Goal: Task Accomplishment & Management: Use online tool/utility

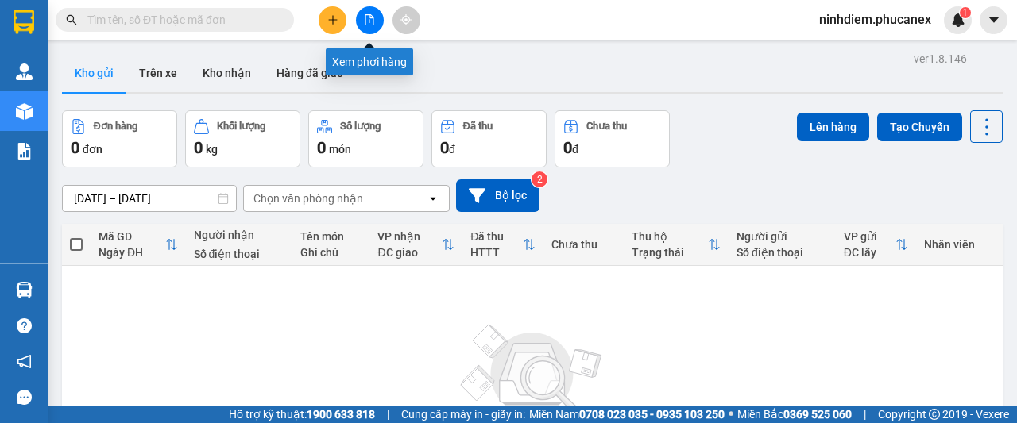
click at [373, 18] on icon "file-add" at bounding box center [369, 19] width 9 height 11
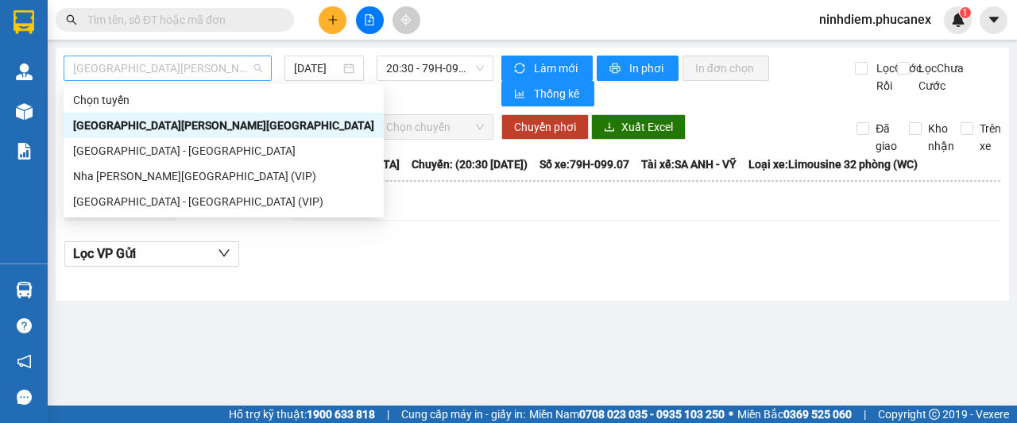
click at [191, 68] on span "Nha Trang - Sài Gòn" at bounding box center [167, 68] width 189 height 24
click at [142, 200] on div "Sài Gòn - Nha Trang (VIP)" at bounding box center [223, 201] width 301 height 17
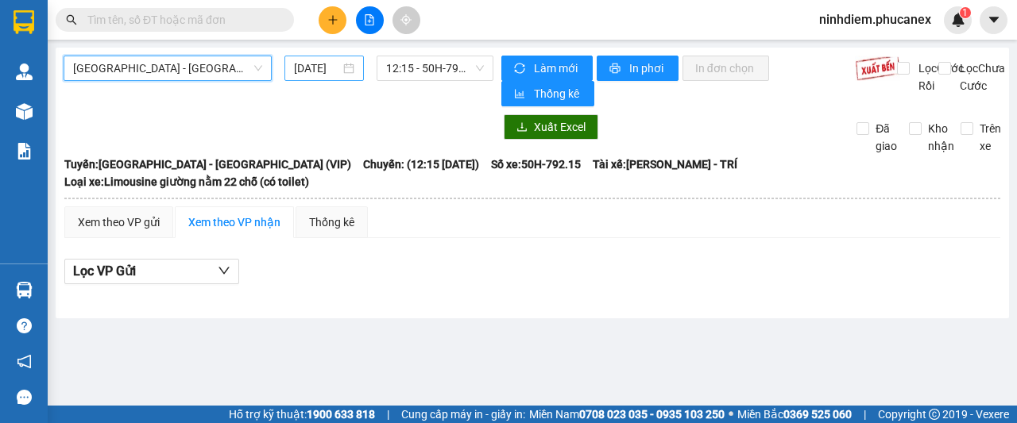
click at [315, 67] on input "12/10/2025" at bounding box center [317, 68] width 46 height 17
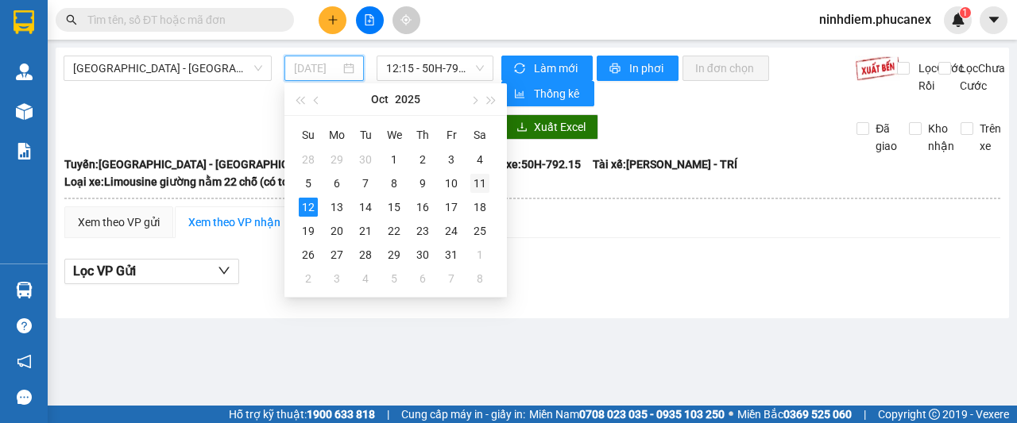
click at [485, 182] on div "11" at bounding box center [479, 183] width 19 height 19
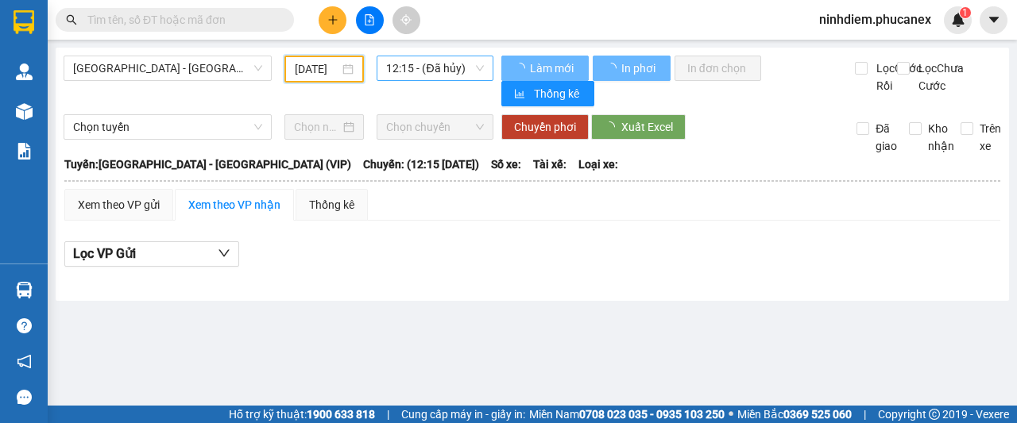
click at [430, 70] on span "12:15 - (Đã hủy)" at bounding box center [434, 68] width 97 height 24
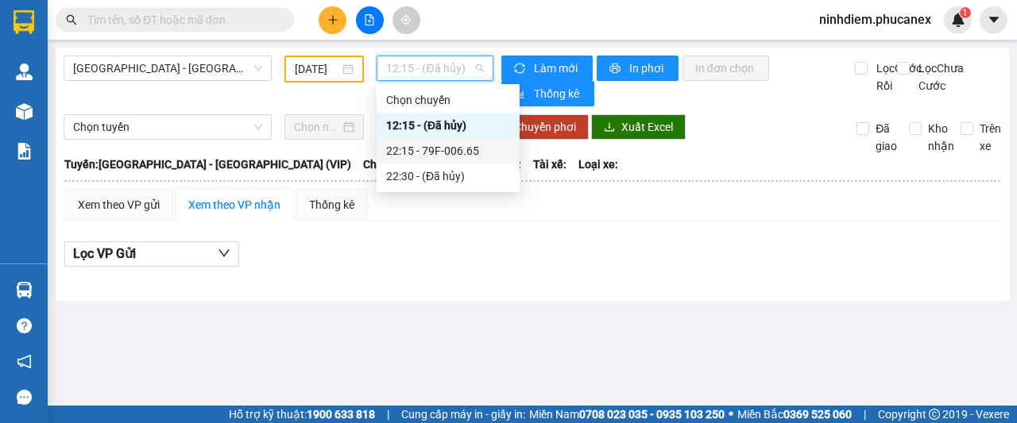
click at [410, 145] on div "22:15 - 79F-006.65" at bounding box center [448, 150] width 124 height 17
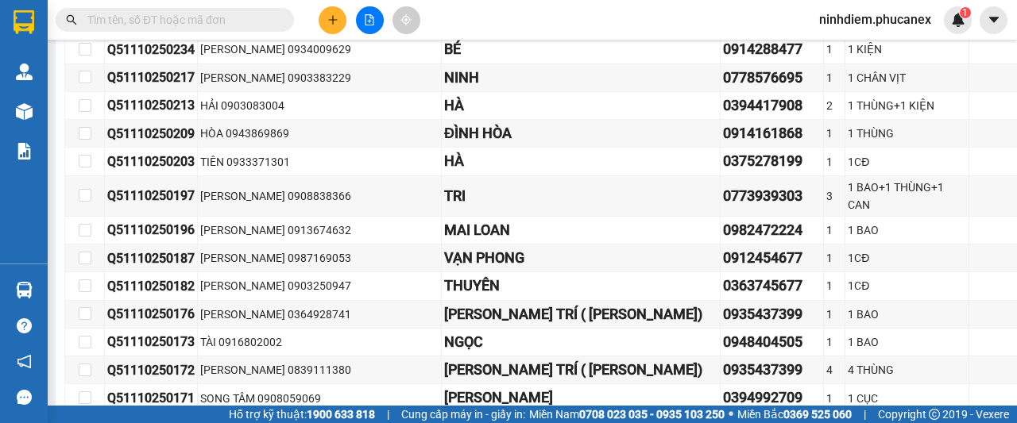
scroll to position [9066, 0]
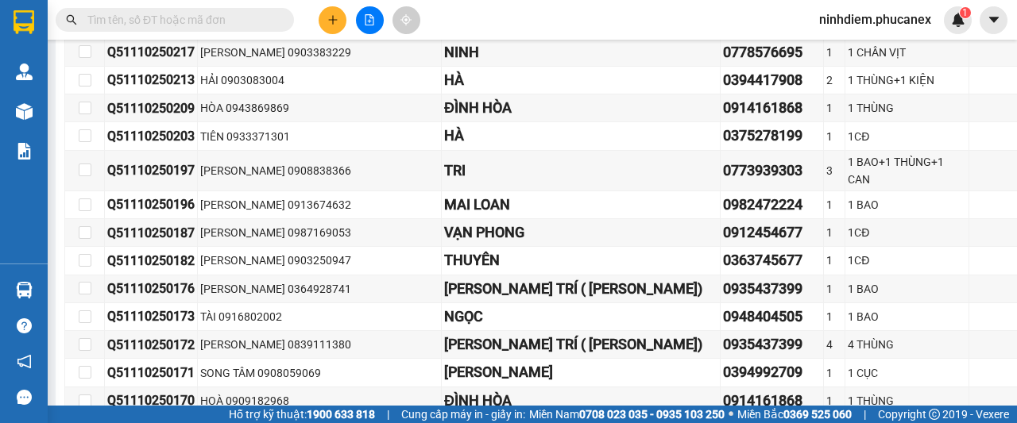
drag, startPoint x: 110, startPoint y: 102, endPoint x: 966, endPoint y: 304, distance: 878.9
copy tbody "Q51110250250 TÚ 0938525147 TOÀN 0905800914 1 1CĐ 30.000 khoe.phucanex ĐL Quận 5…"
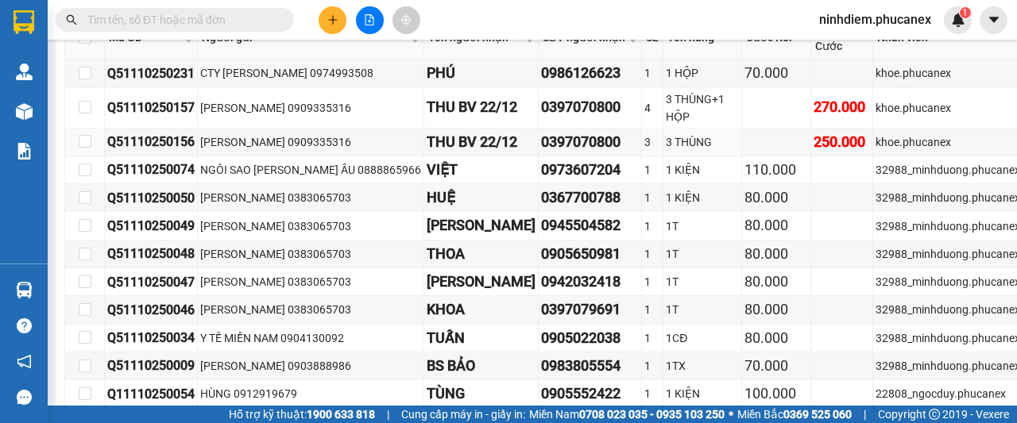
scroll to position [0, 0]
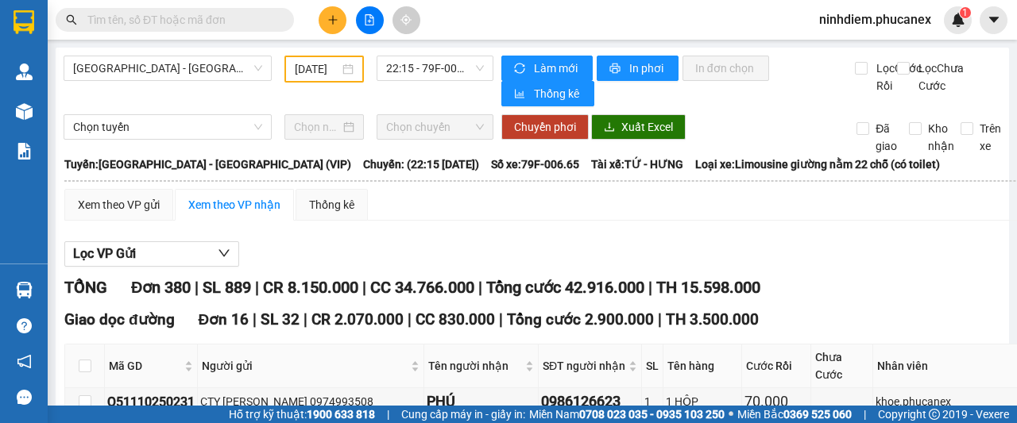
click at [313, 67] on input "11/10/2025" at bounding box center [317, 68] width 44 height 17
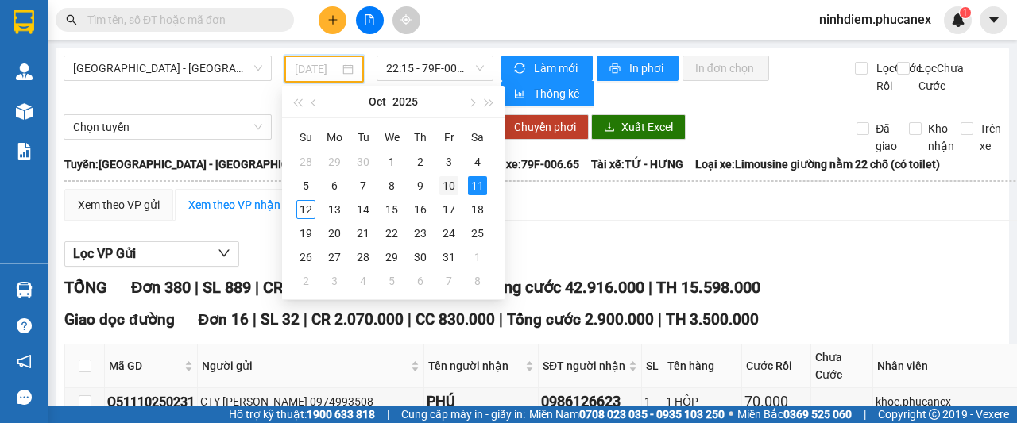
click at [445, 187] on div "10" at bounding box center [448, 185] width 19 height 19
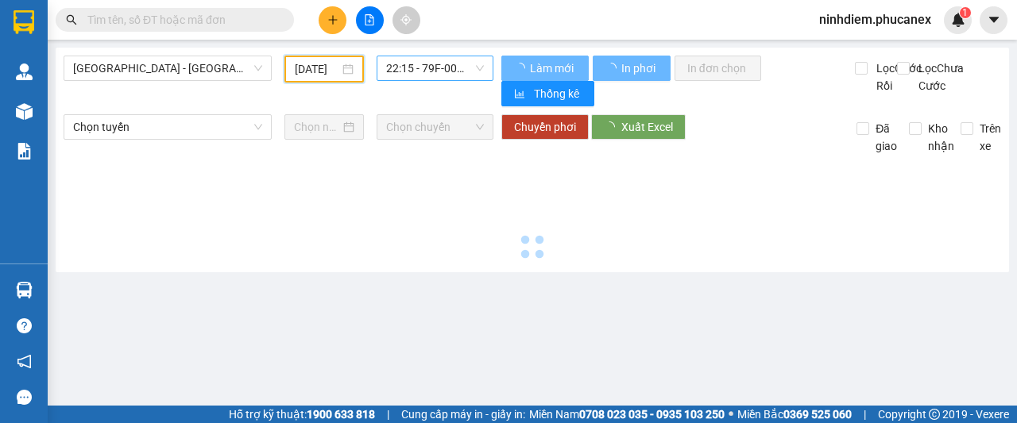
click at [419, 69] on span "22:15 - 79F-006.65" at bounding box center [434, 68] width 97 height 24
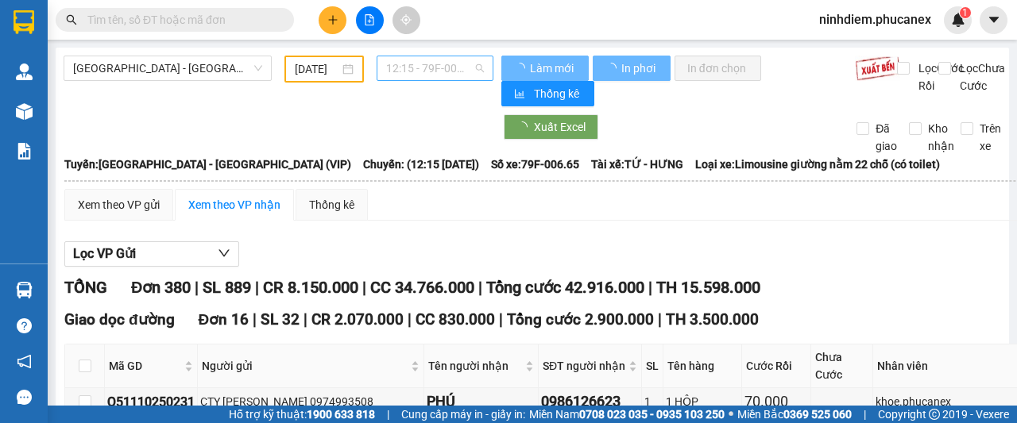
type input "10/10/2025"
click at [427, 74] on span "12:15 - 79F-006.65" at bounding box center [434, 68] width 97 height 24
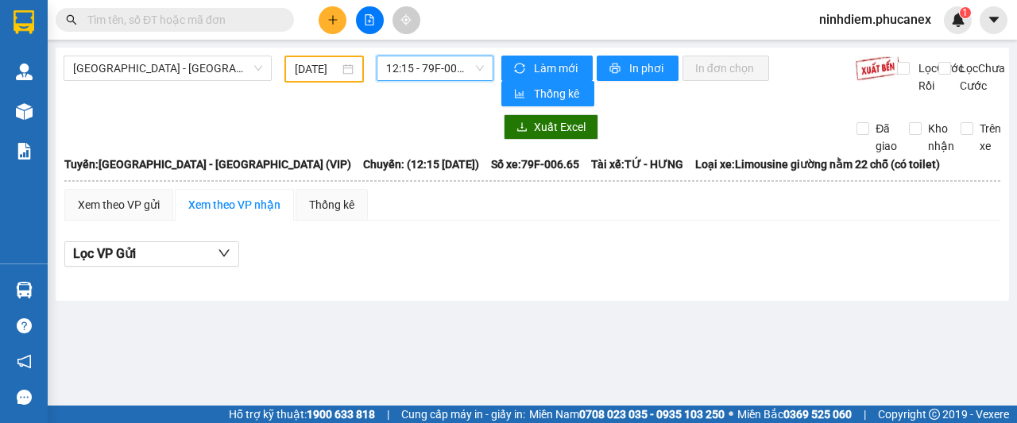
click at [424, 69] on span "12:15 - 79F-006.65" at bounding box center [434, 68] width 97 height 24
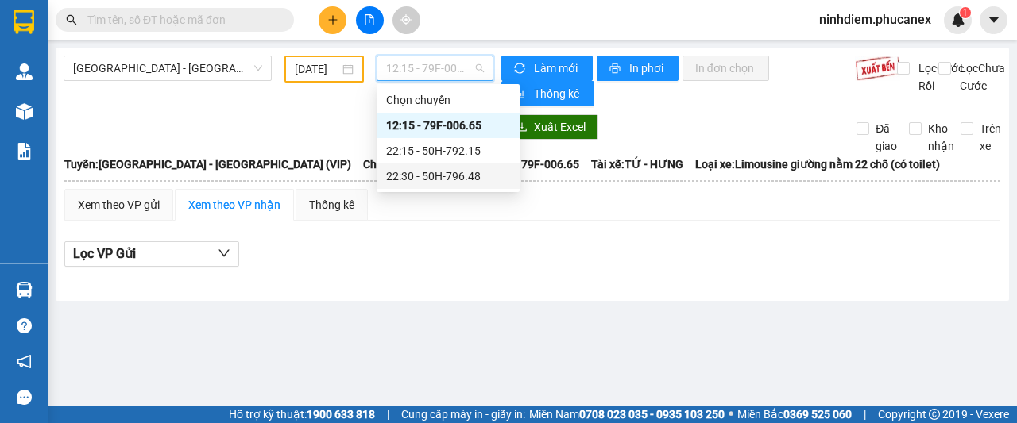
click at [419, 177] on div "22:30 - 50H-796.48" at bounding box center [448, 176] width 124 height 17
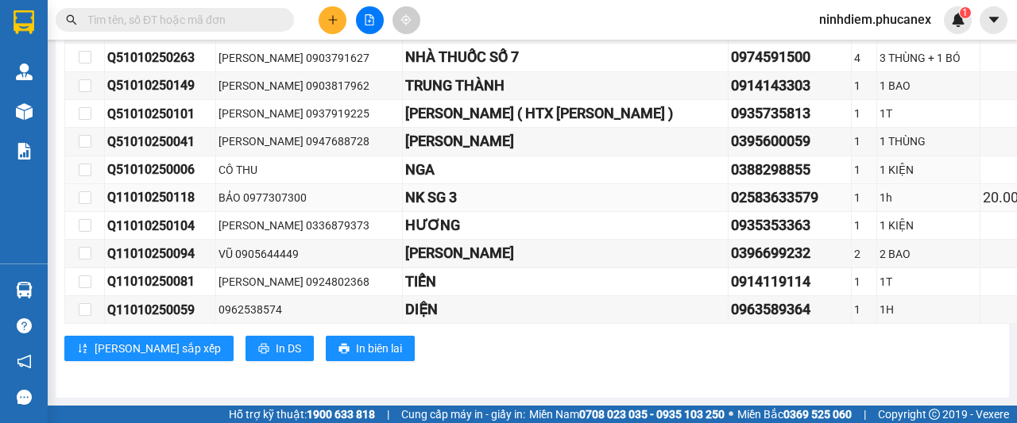
scroll to position [13182, 0]
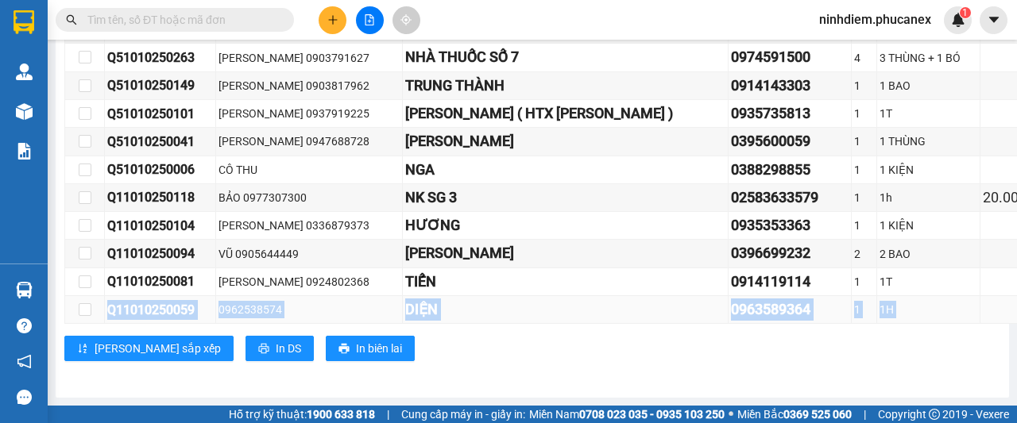
drag, startPoint x: 106, startPoint y: 331, endPoint x: 943, endPoint y: 330, distance: 836.4
click at [943, 324] on tr "Q11010250059 0962538574 DIỆN 0963589364 1 1H 20.000 tuan.phucanex ĐL Quận 1" at bounding box center [853, 310] width 1577 height 28
copy tr "Q11010250059 0962538574 DIỆN 0963589364 1 1H 20.000"
